Goal: Information Seeking & Learning: Learn about a topic

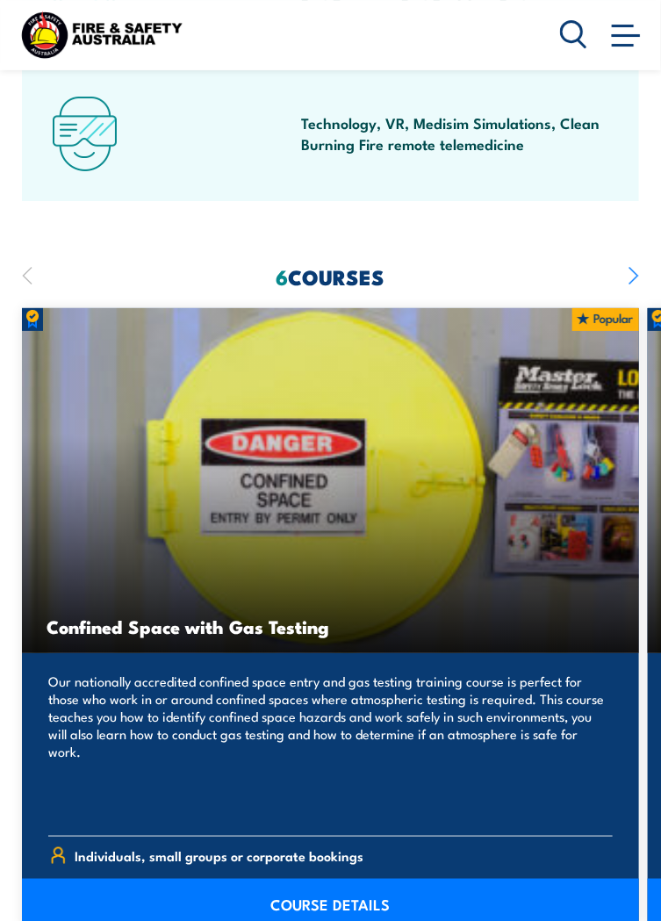
scroll to position [1454, 0]
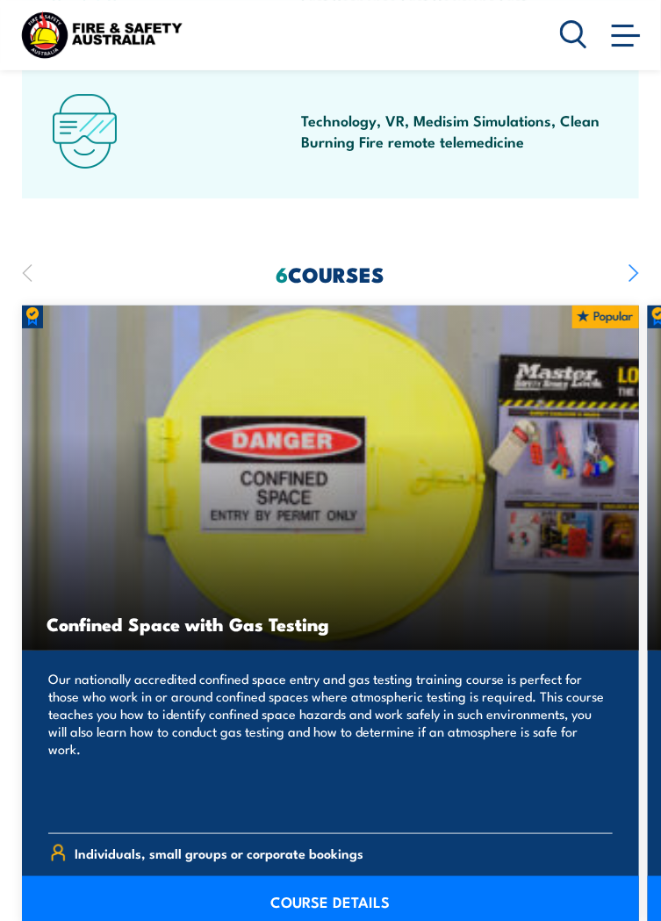
click at [631, 276] on icon "button" at bounding box center [634, 273] width 11 height 39
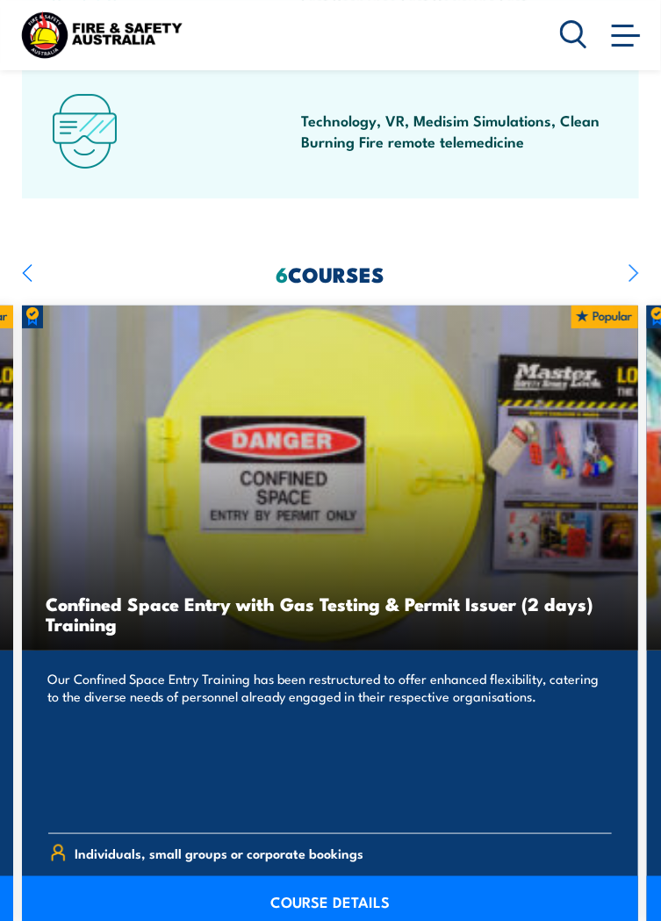
click at [630, 276] on icon "button" at bounding box center [634, 273] width 11 height 39
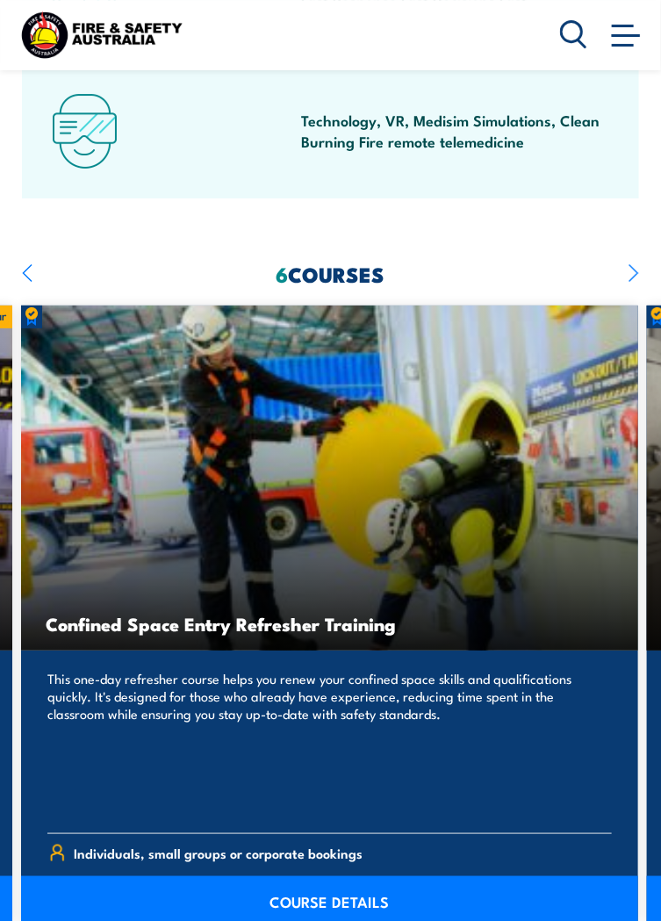
click at [631, 276] on icon "button" at bounding box center [634, 273] width 11 height 39
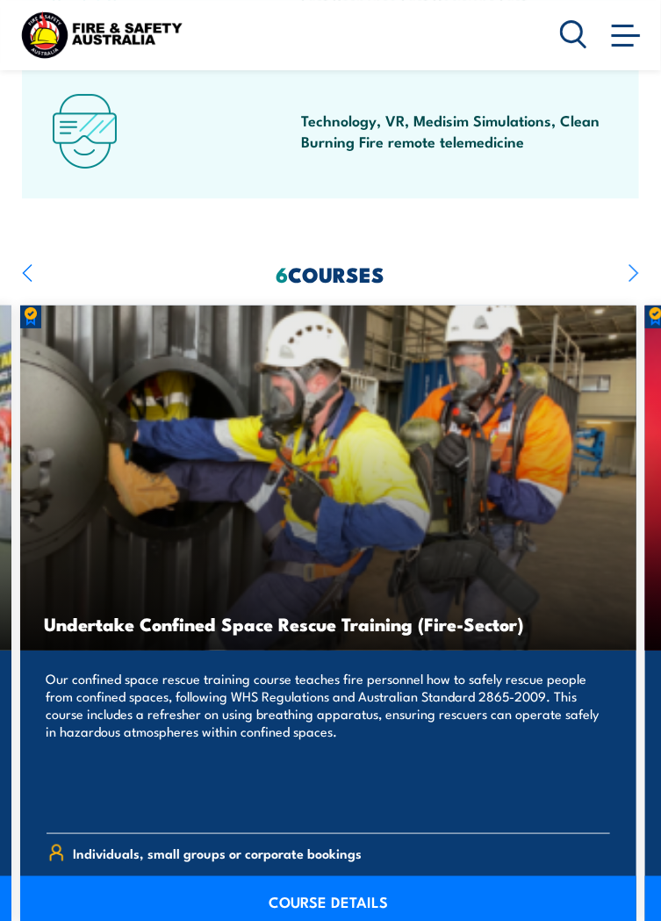
click at [635, 276] on icon "button" at bounding box center [634, 273] width 11 height 39
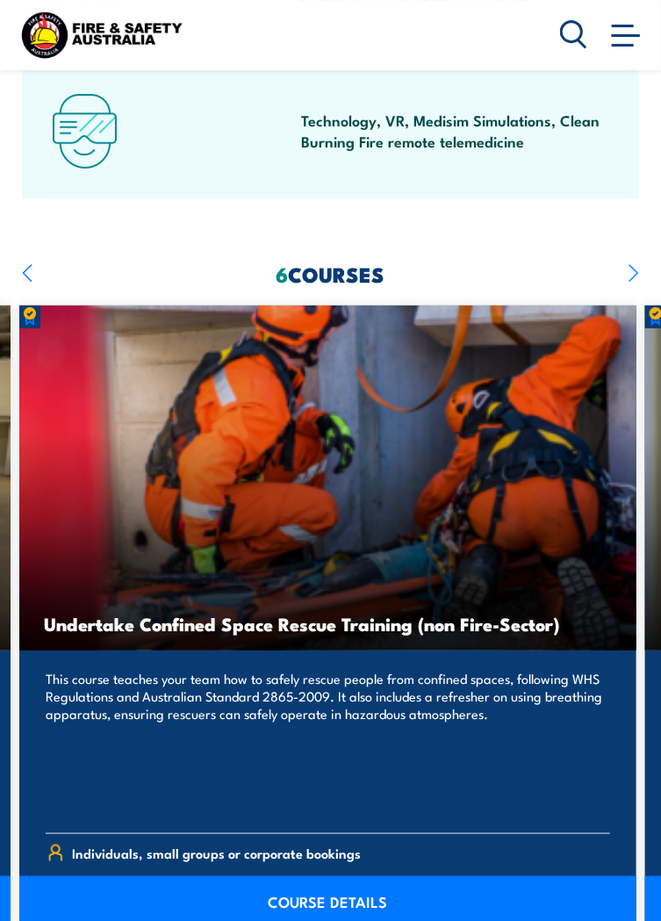
click at [631, 279] on icon "button" at bounding box center [634, 273] width 11 height 39
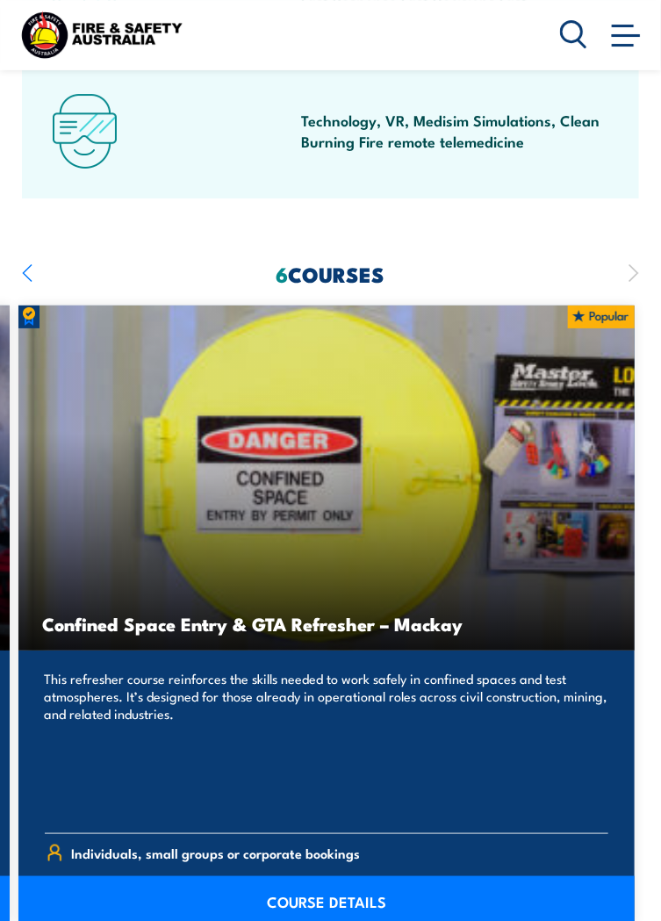
click at [632, 278] on icon "button" at bounding box center [634, 273] width 11 height 39
click at [629, 278] on icon "button" at bounding box center [634, 273] width 11 height 39
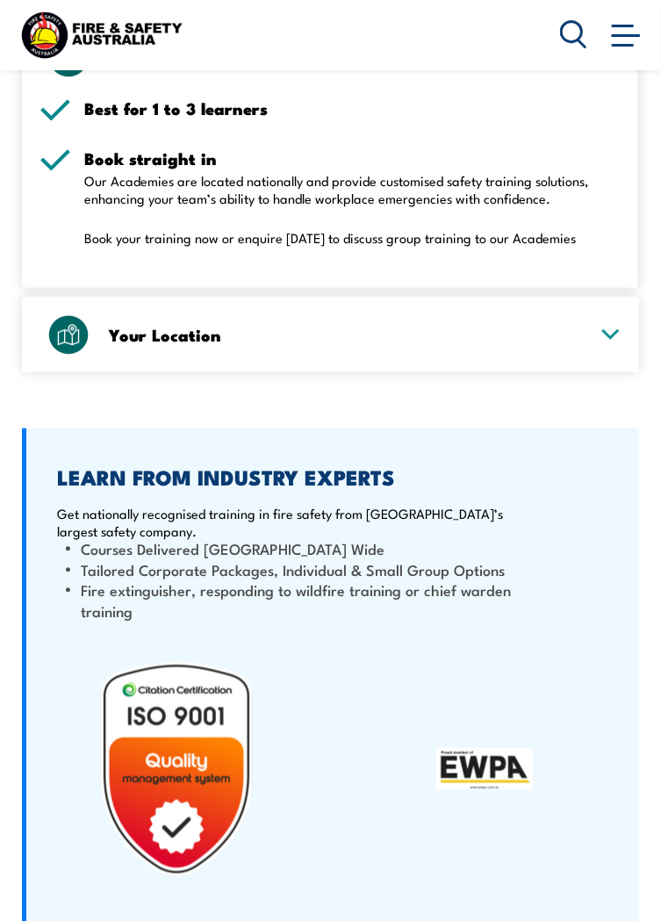
scroll to position [3213, 0]
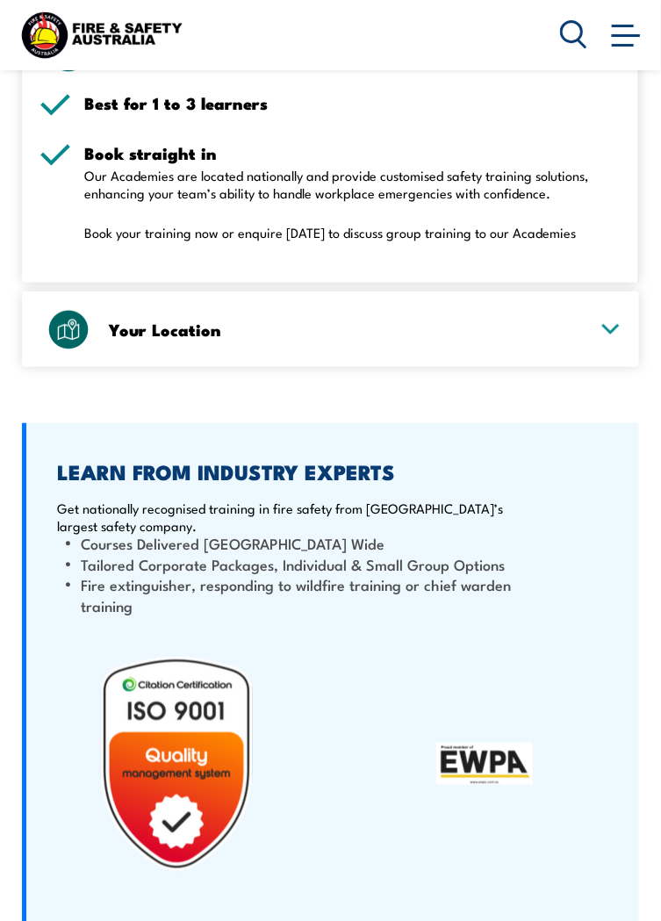
click at [602, 335] on icon at bounding box center [611, 329] width 22 height 12
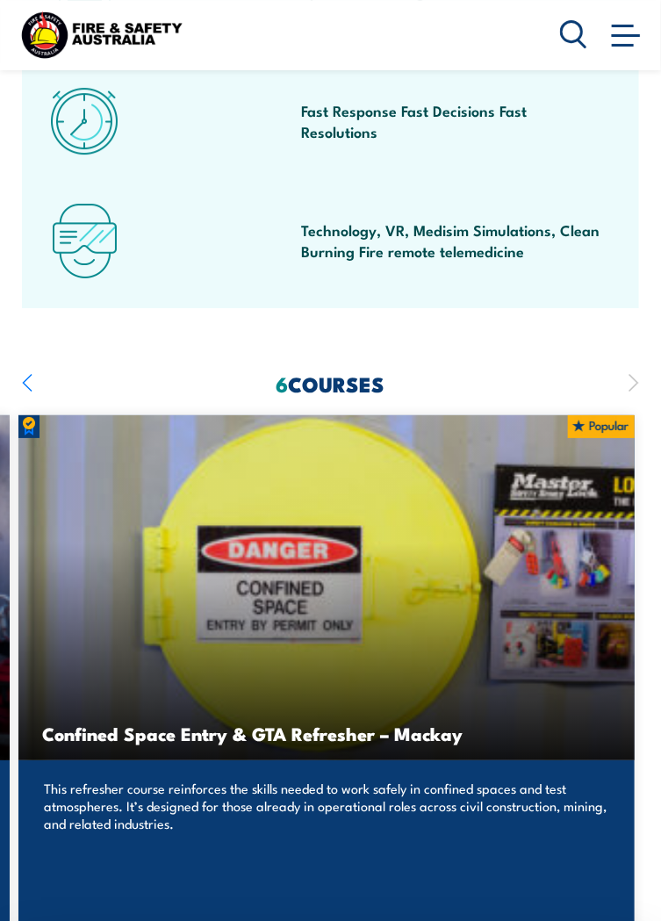
scroll to position [1345, 0]
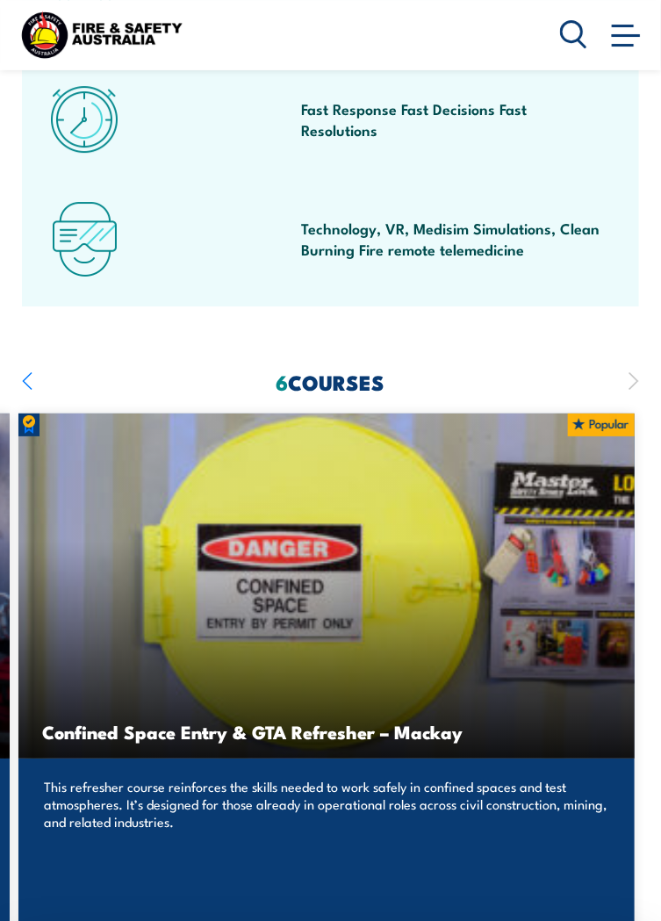
click at [25, 380] on icon "button" at bounding box center [27, 381] width 11 height 39
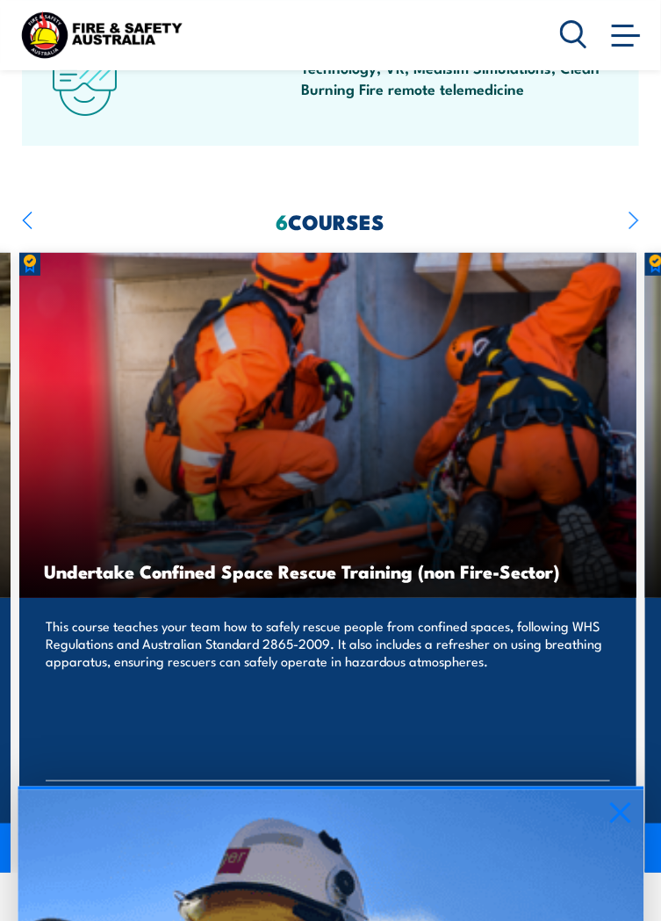
scroll to position [1533, 0]
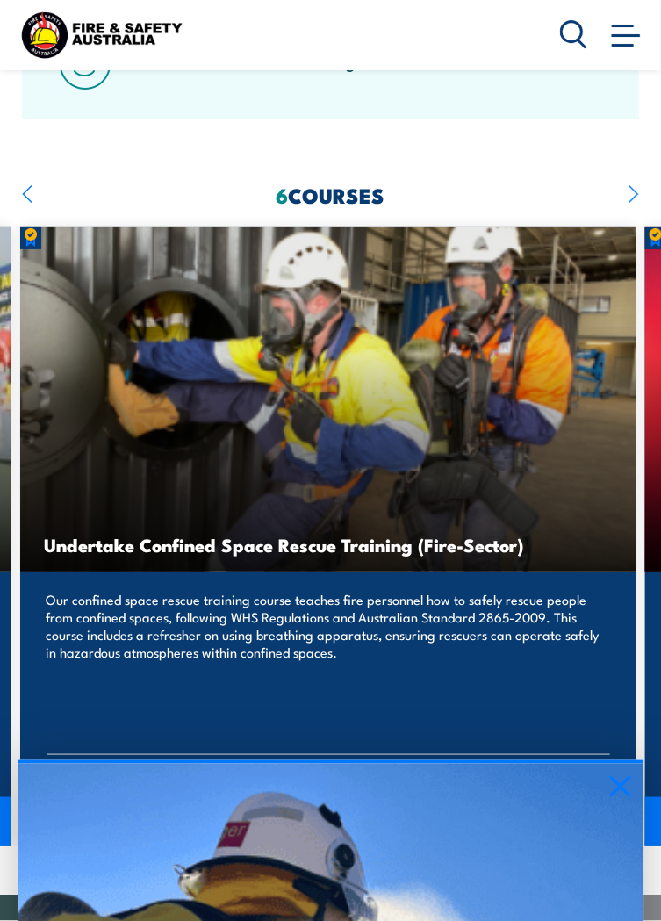
click at [624, 790] on icon at bounding box center [621, 786] width 22 height 21
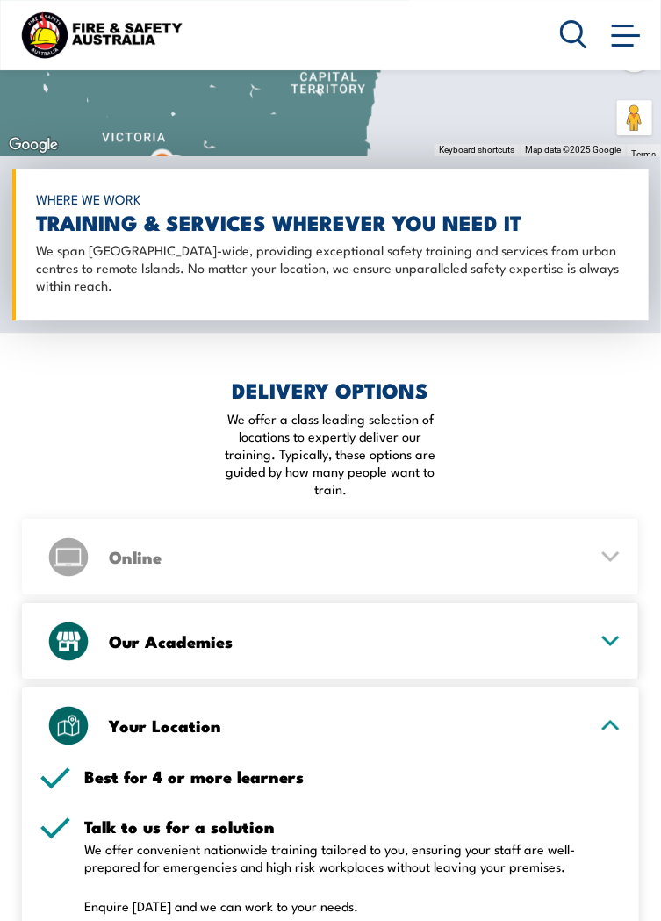
scroll to position [2665, 0]
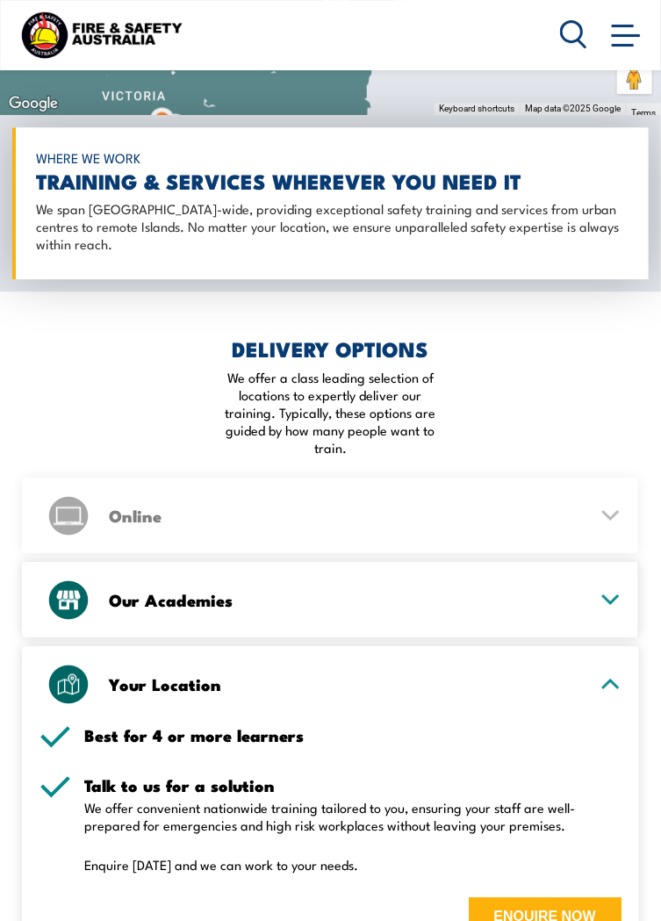
click at [606, 599] on div "Our Academies" at bounding box center [331, 600] width 582 height 76
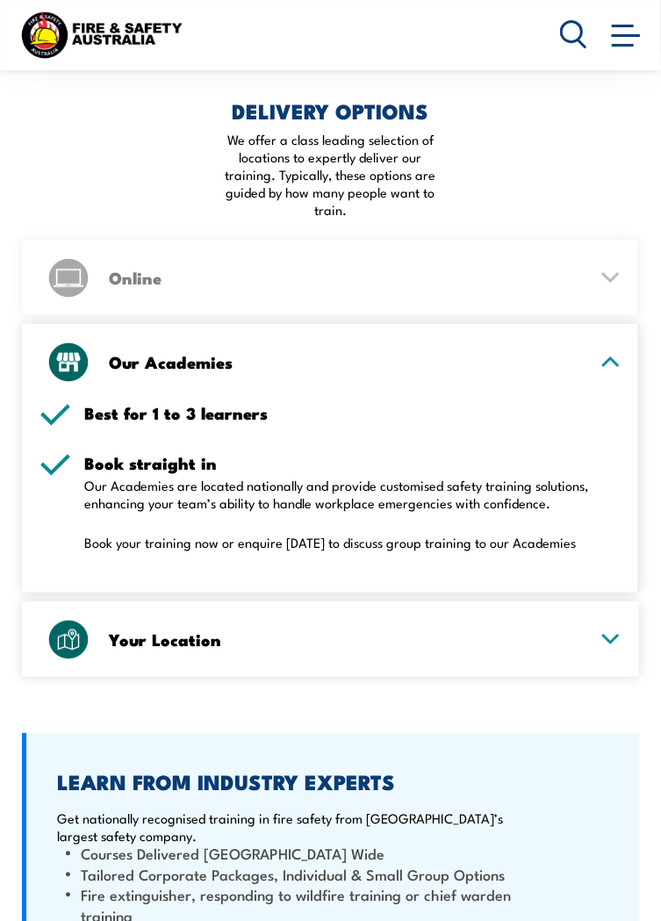
scroll to position [2904, 0]
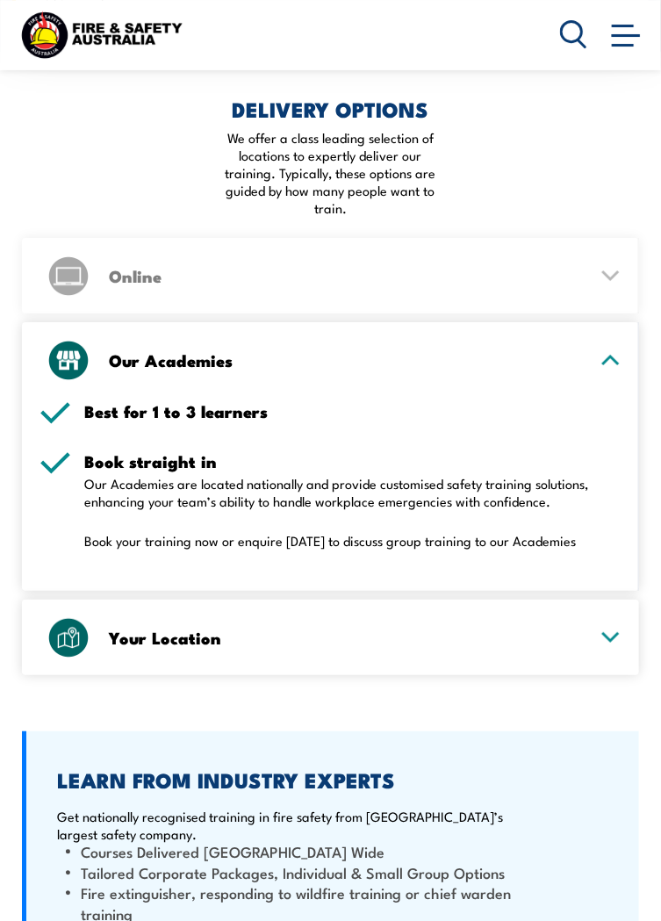
click at [600, 643] on icon at bounding box center [611, 637] width 22 height 12
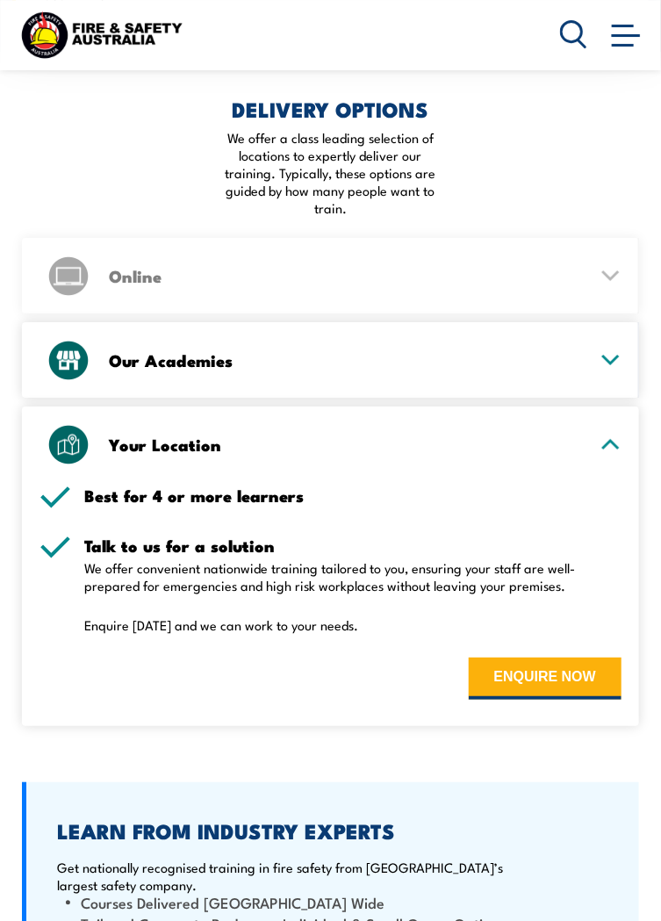
click at [600, 461] on div "Your Location" at bounding box center [331, 445] width 582 height 76
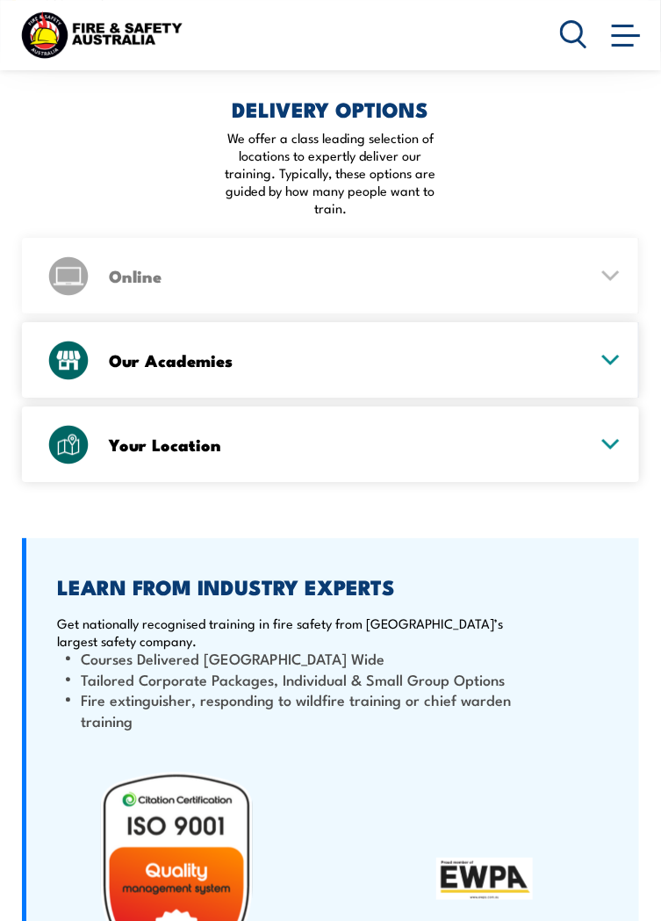
click at [613, 364] on icon at bounding box center [611, 360] width 16 height 8
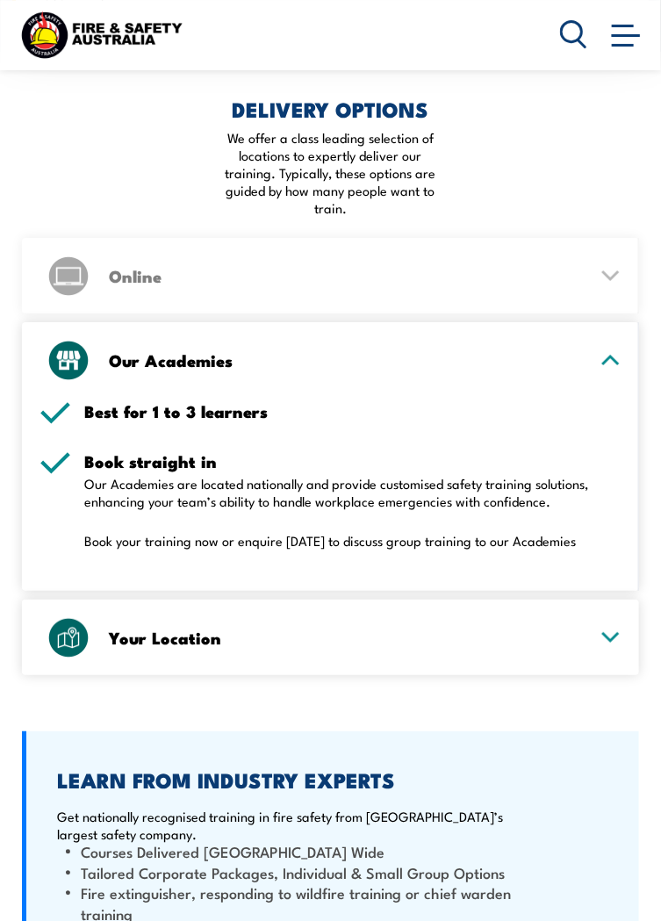
click at [622, 369] on div "Our Academies Best for 1 to 3 learners Book straight in Our Academies are locat…" at bounding box center [330, 456] width 617 height 269
click at [610, 366] on icon at bounding box center [611, 360] width 22 height 12
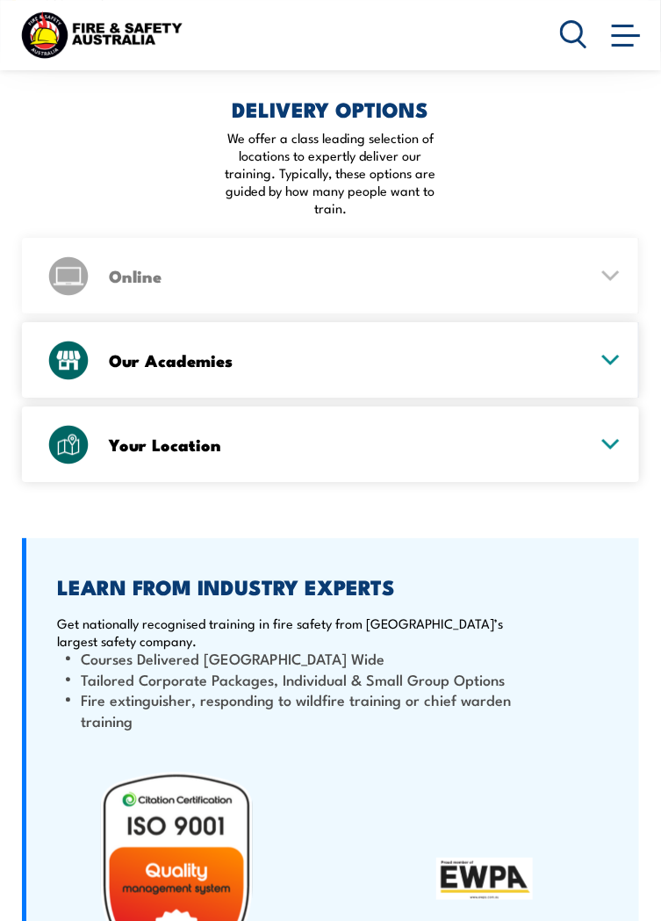
click at [611, 281] on icon at bounding box center [611, 276] width 22 height 12
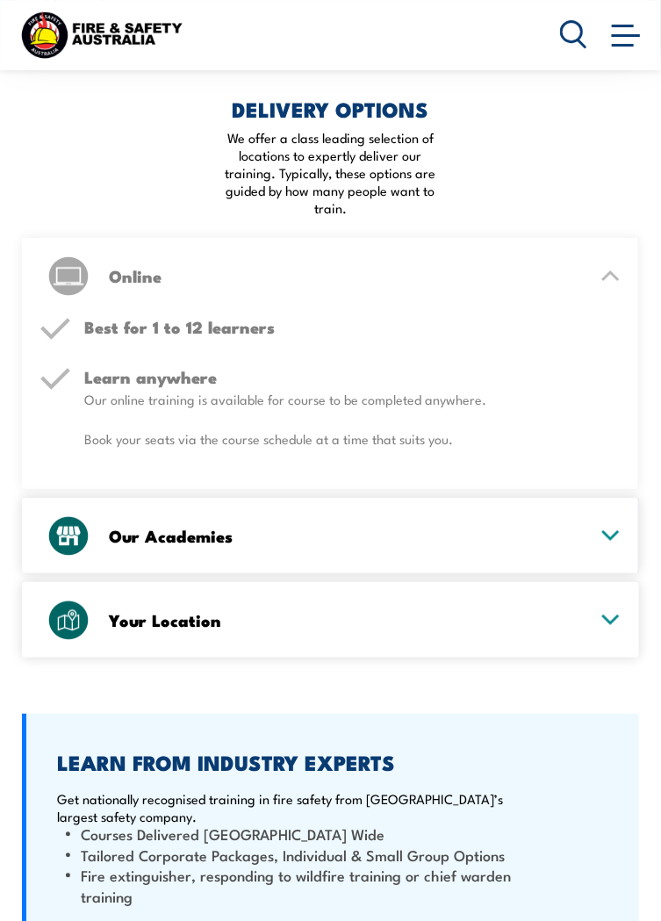
click at [614, 282] on icon at bounding box center [611, 276] width 22 height 12
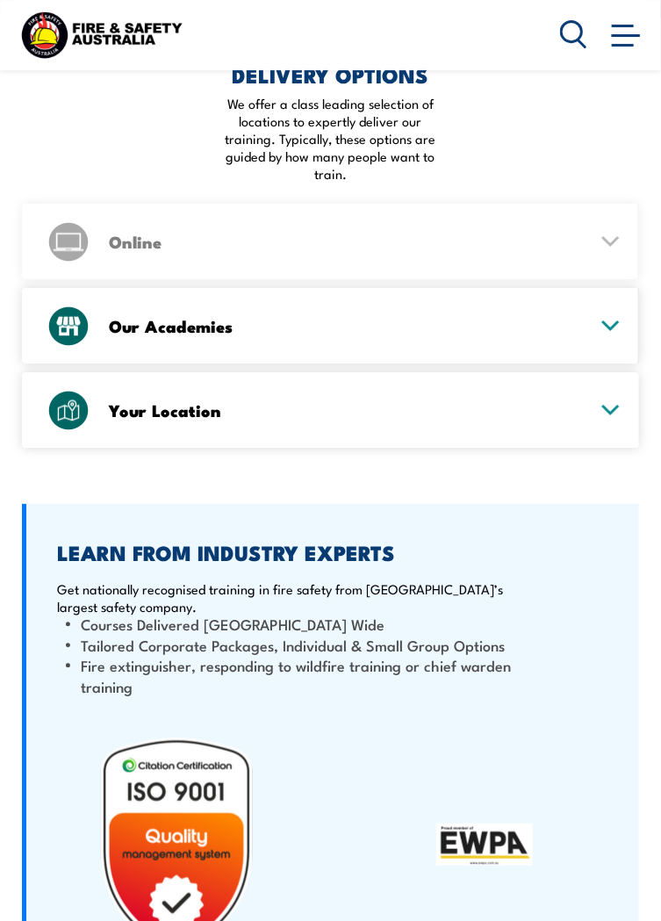
scroll to position [2937, 0]
